Goal: Navigation & Orientation: Find specific page/section

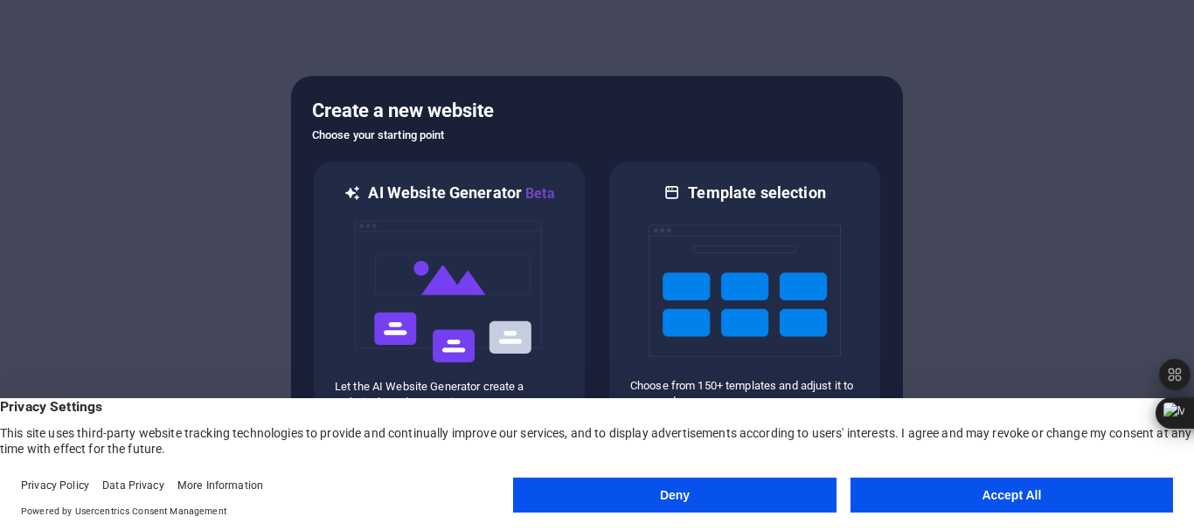
click at [959, 491] on button "Accept All" at bounding box center [1011, 495] width 322 height 35
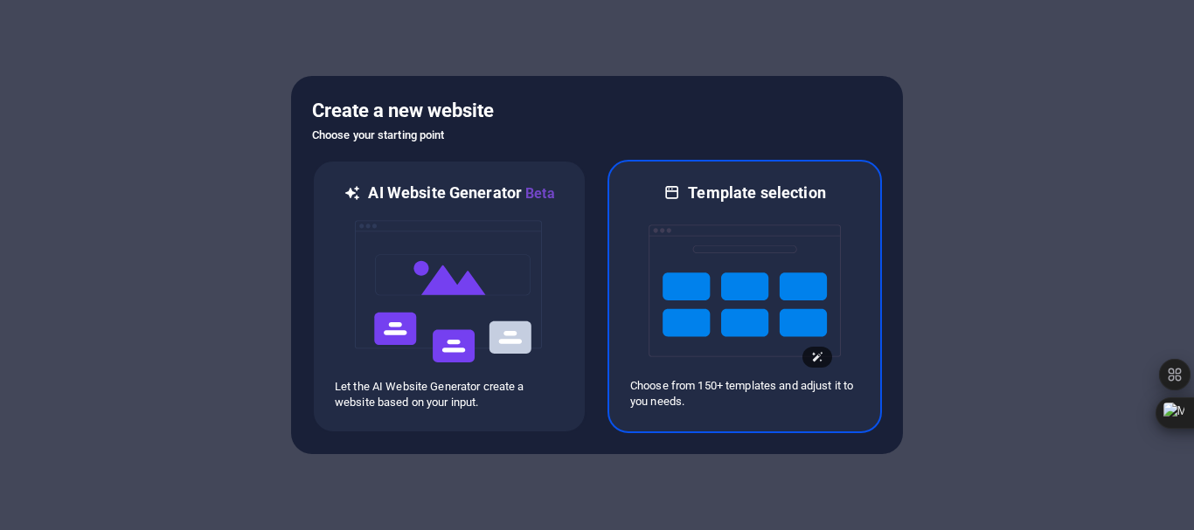
click at [724, 318] on img at bounding box center [744, 291] width 192 height 175
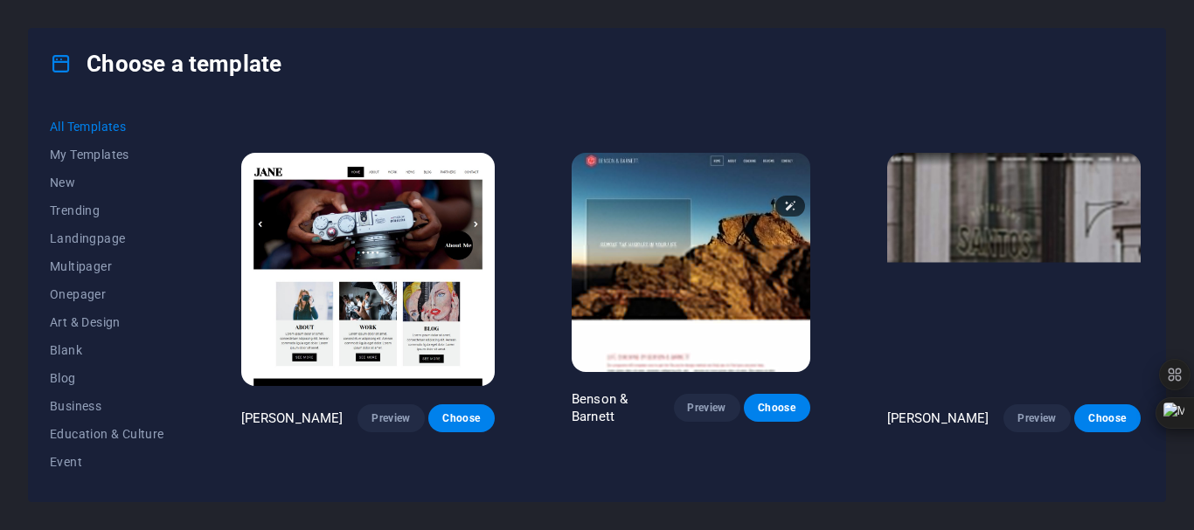
scroll to position [6554, 0]
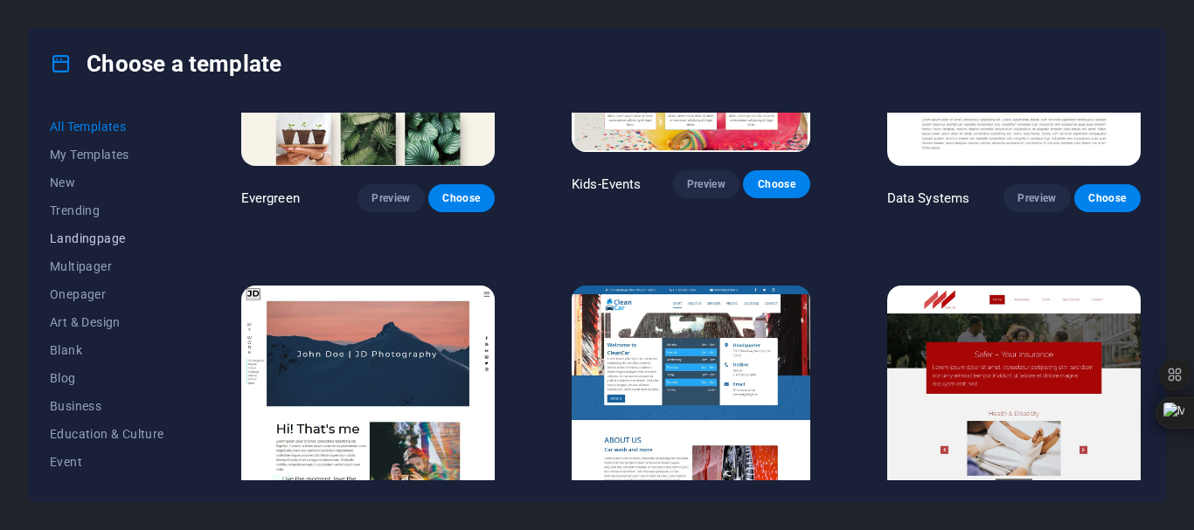
click at [117, 232] on span "Landingpage" at bounding box center [107, 239] width 114 height 14
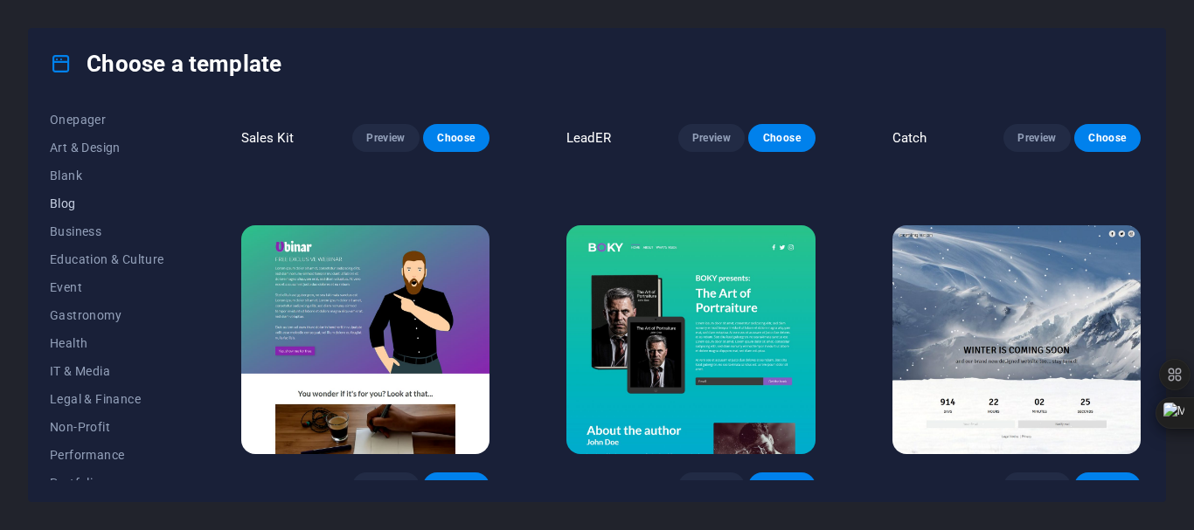
scroll to position [331, 0]
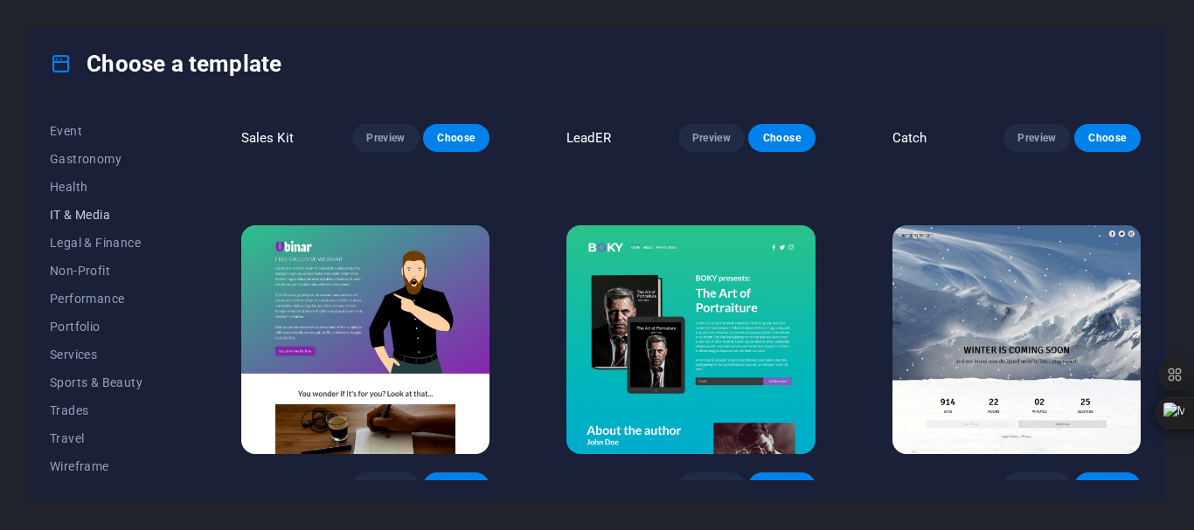
click at [83, 218] on span "IT & Media" at bounding box center [107, 215] width 114 height 14
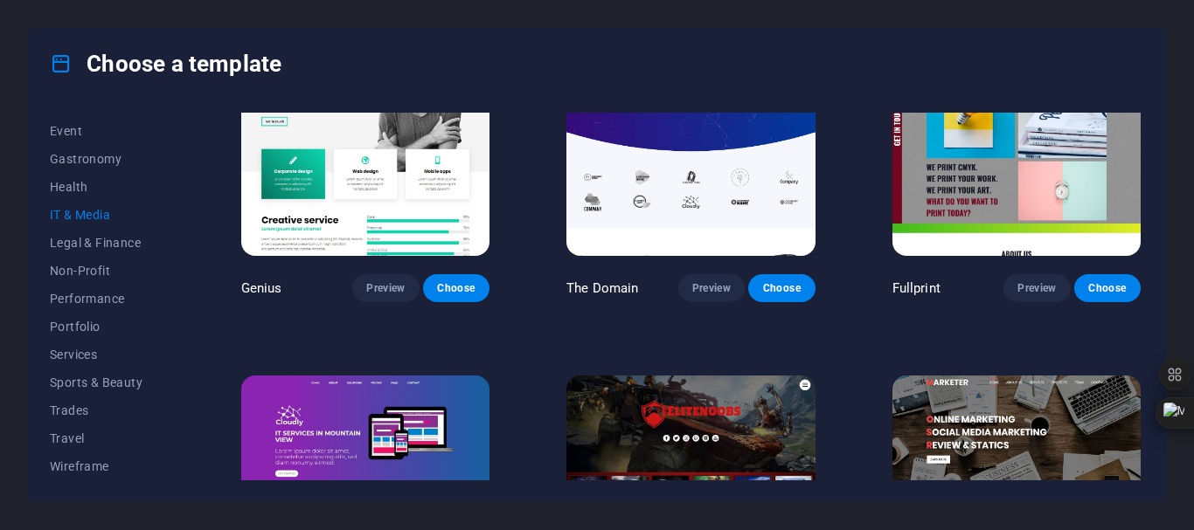
scroll to position [949, 0]
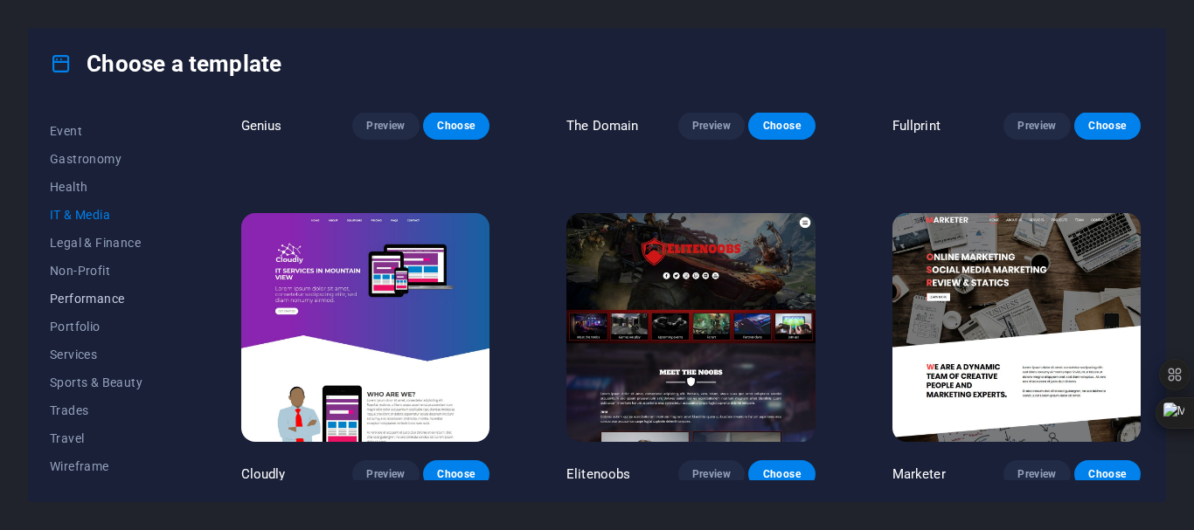
click at [87, 301] on span "Performance" at bounding box center [107, 299] width 114 height 14
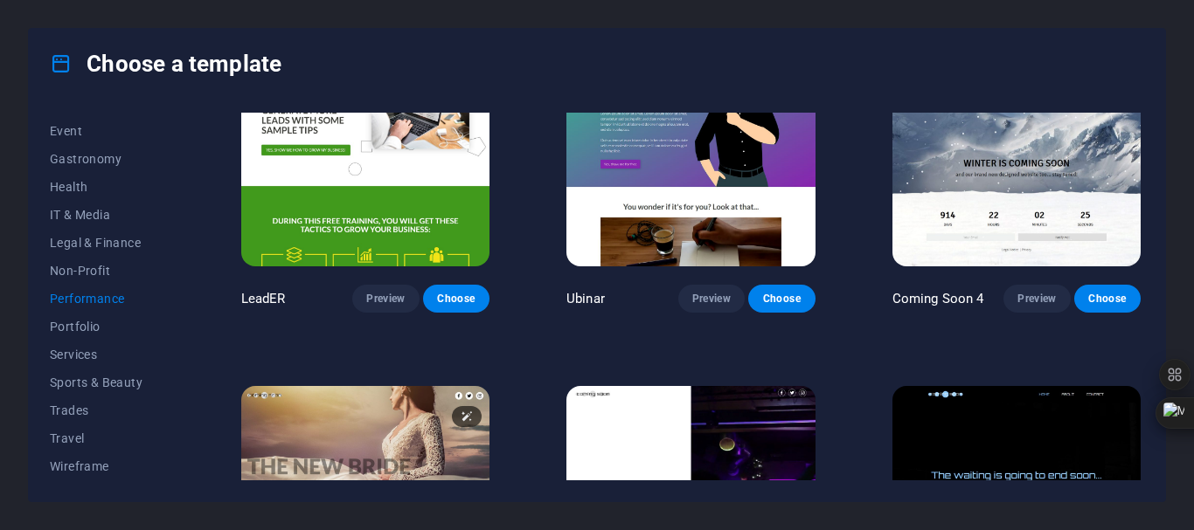
scroll to position [1642, 0]
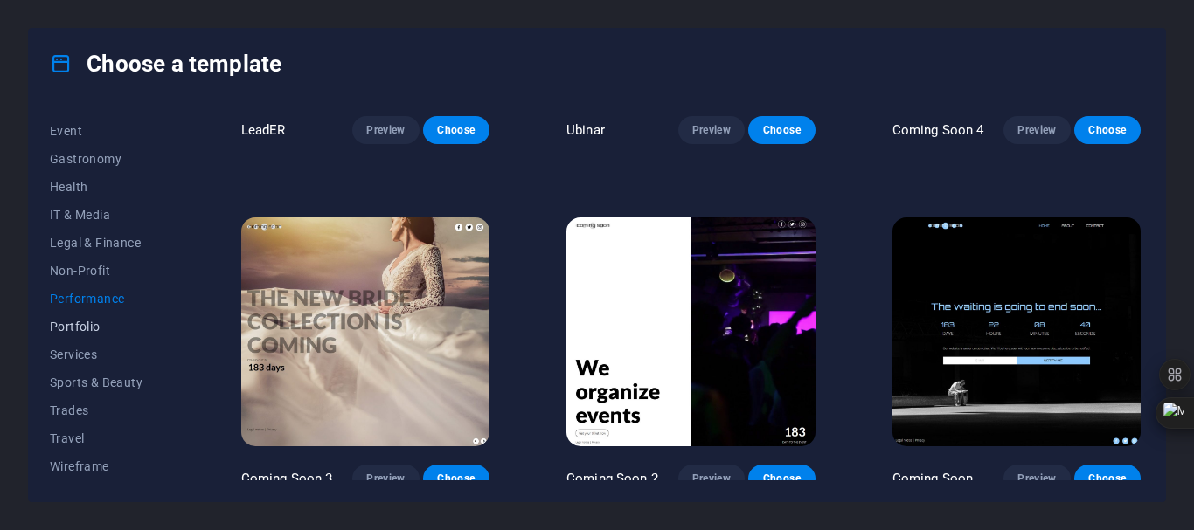
click at [80, 331] on span "Portfolio" at bounding box center [107, 327] width 114 height 14
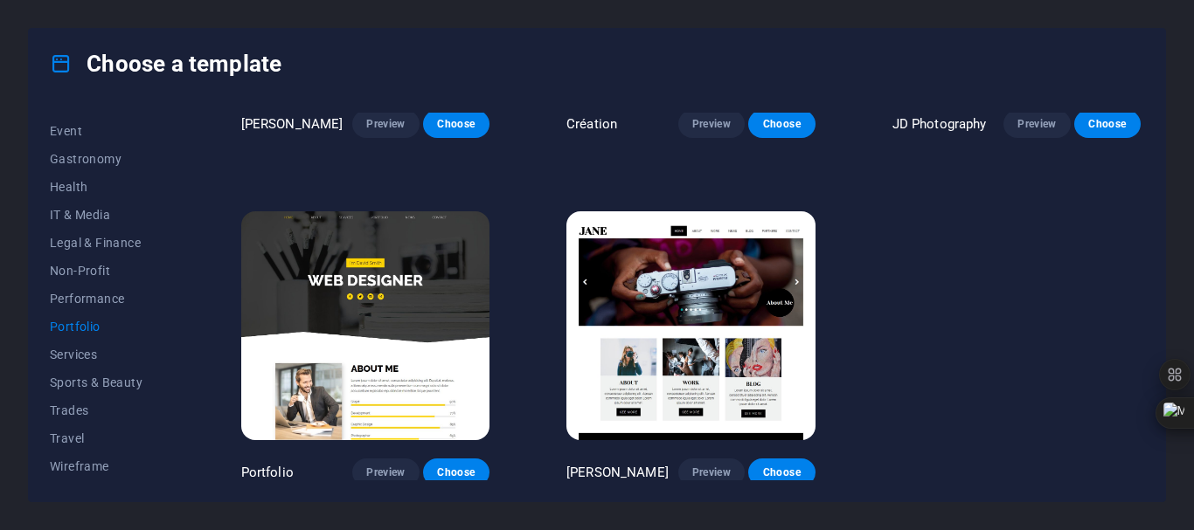
scroll to position [0, 0]
click at [81, 159] on span "My Templates" at bounding box center [107, 155] width 114 height 14
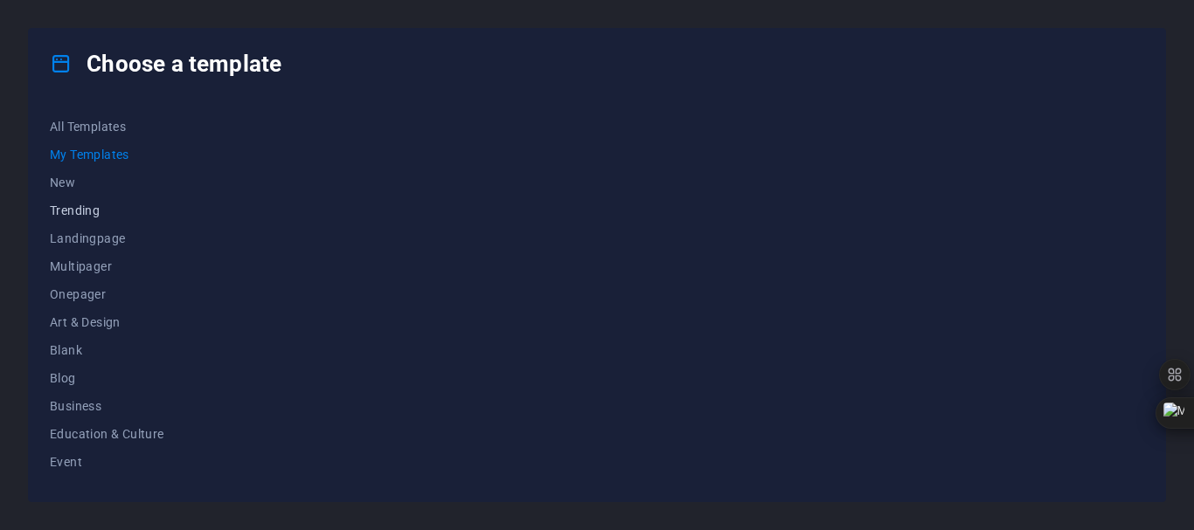
click at [85, 204] on span "Trending" at bounding box center [107, 211] width 114 height 14
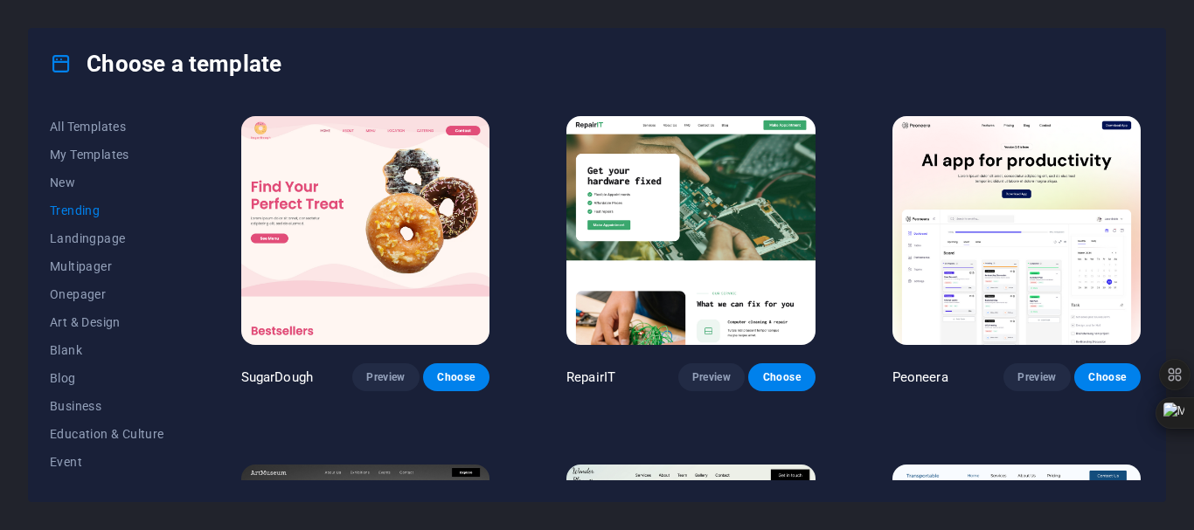
click at [83, 209] on span "Trending" at bounding box center [107, 211] width 114 height 14
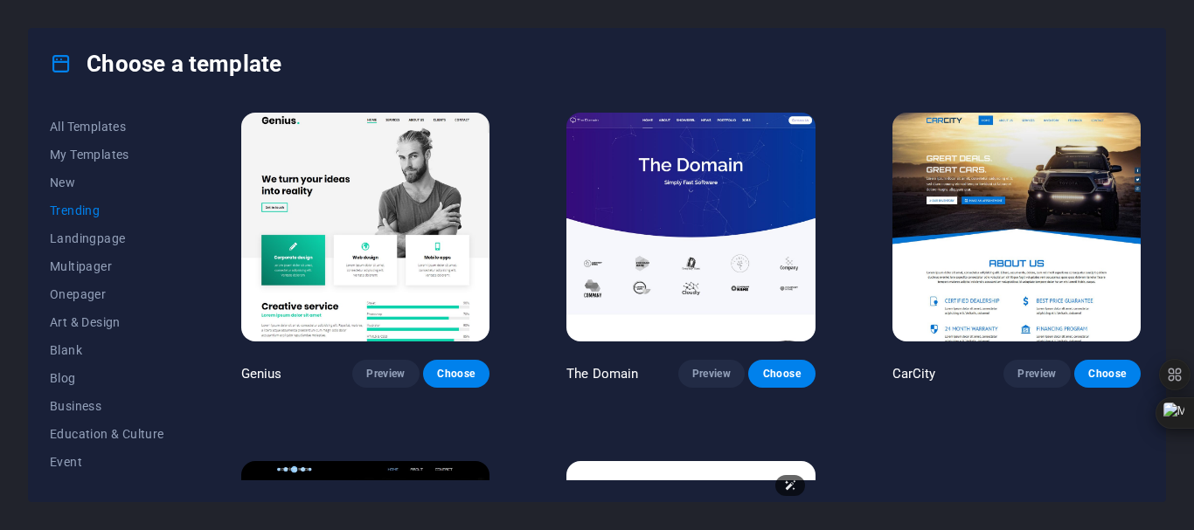
scroll to position [1642, 0]
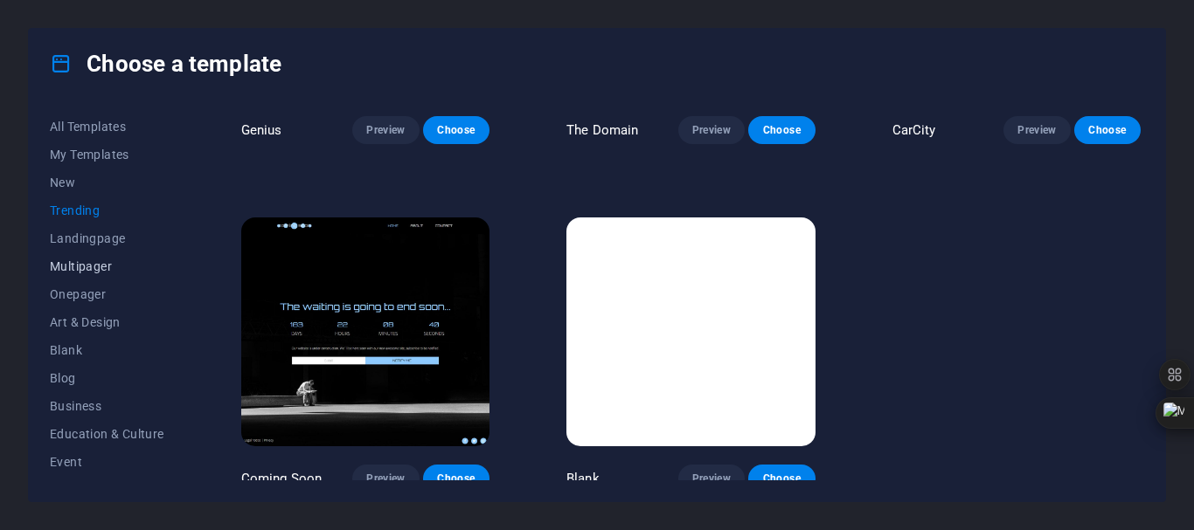
click at [97, 265] on span "Multipager" at bounding box center [107, 267] width 114 height 14
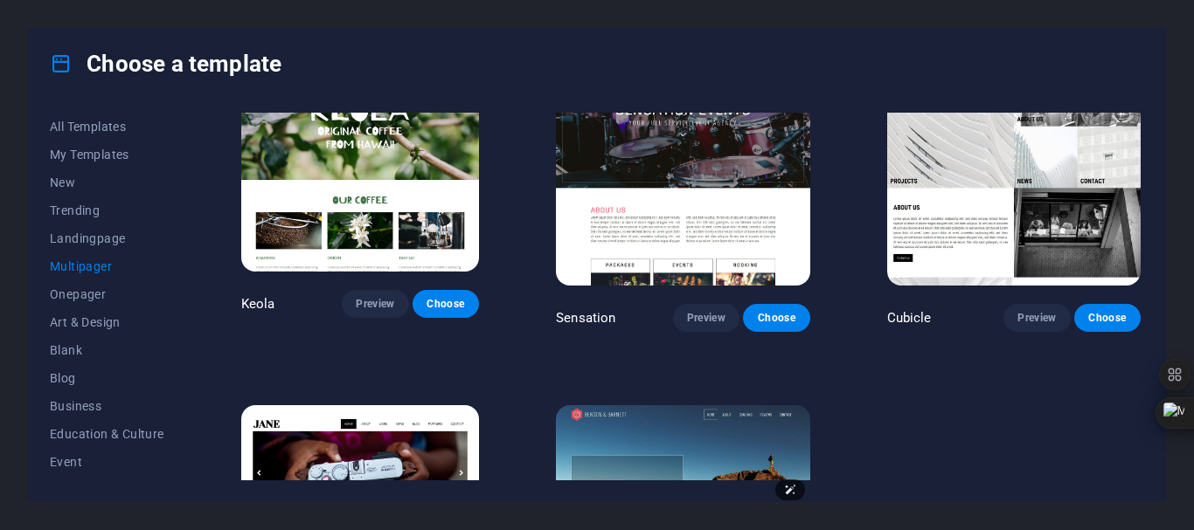
scroll to position [7568, 0]
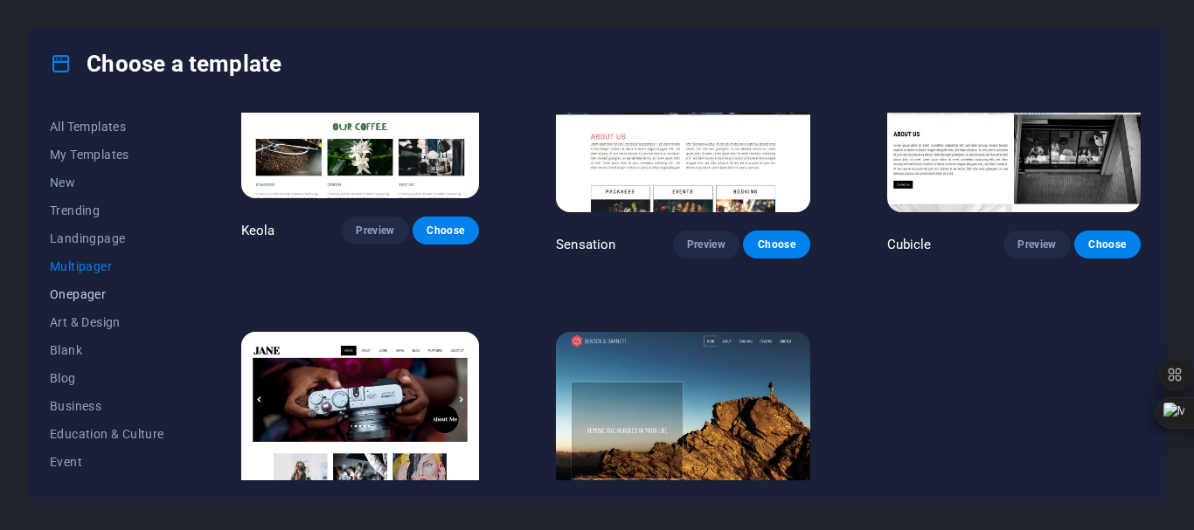
click at [84, 293] on span "Onepager" at bounding box center [107, 294] width 114 height 14
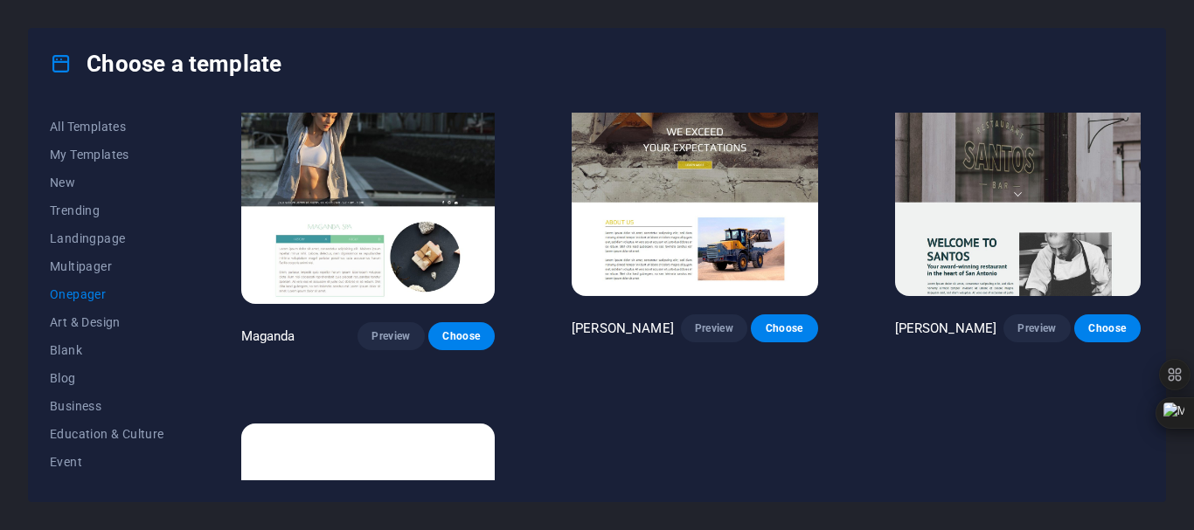
scroll to position [7887, 0]
